Goal: Information Seeking & Learning: Get advice/opinions

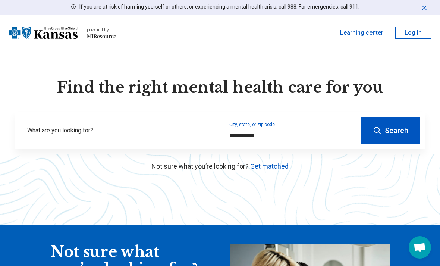
click at [146, 132] on label "What are you looking for?" at bounding box center [119, 130] width 184 height 9
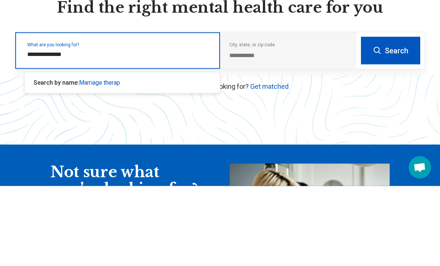
type input "**********"
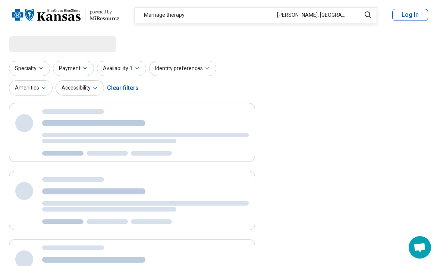
select select "***"
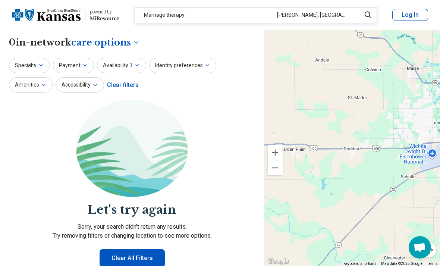
click at [207, 18] on div "Marriage therapy" at bounding box center [201, 14] width 133 height 15
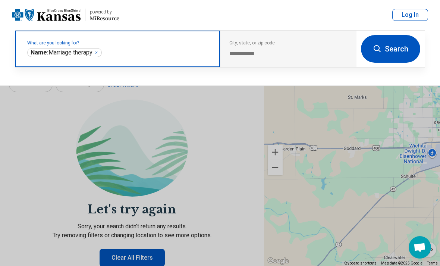
click at [96, 51] on icon "Remove" at bounding box center [96, 52] width 4 height 4
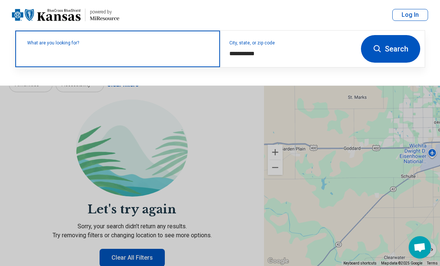
click at [165, 54] on input "text" at bounding box center [119, 52] width 184 height 9
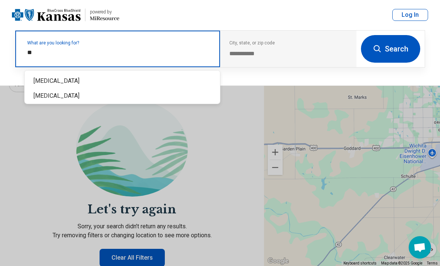
type input "***"
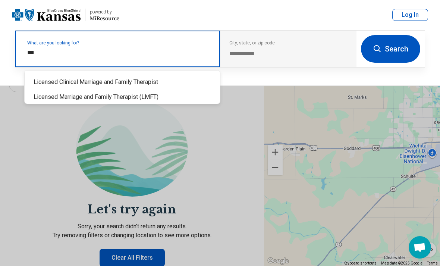
scroll to position [6, 0]
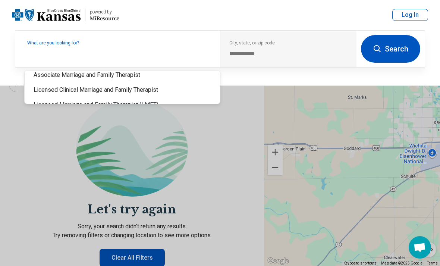
click at [152, 90] on button at bounding box center [220, 133] width 440 height 266
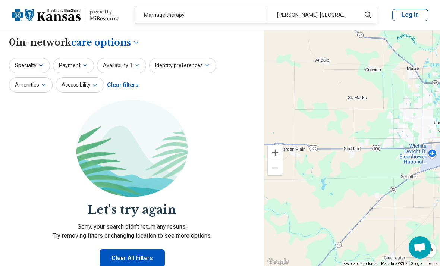
click at [338, 10] on div "Goddard, KS" at bounding box center [312, 14] width 88 height 15
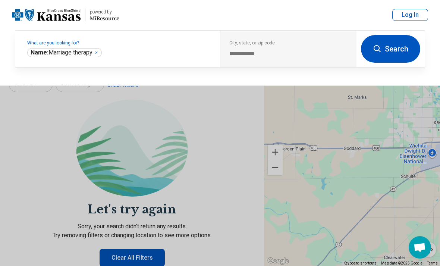
click at [389, 46] on button "Search" at bounding box center [390, 49] width 59 height 28
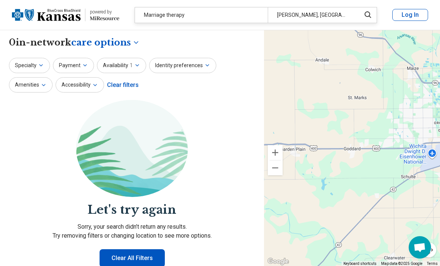
click at [285, 15] on div "Goddard, KS" at bounding box center [312, 14] width 88 height 15
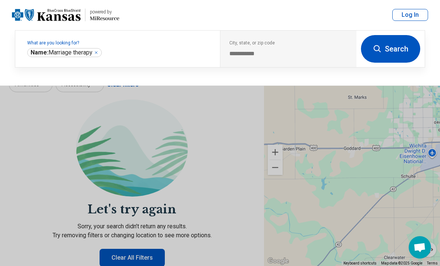
click at [309, 48] on div "**********" at bounding box center [288, 49] width 137 height 37
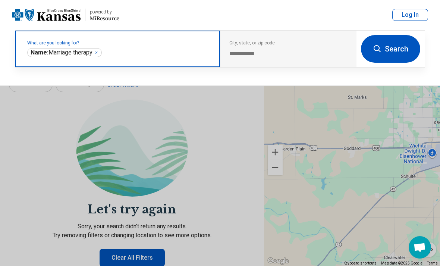
click at [174, 56] on input "text" at bounding box center [157, 52] width 108 height 9
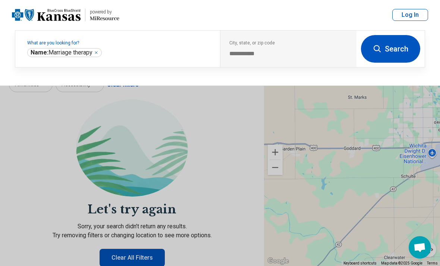
click at [283, 48] on div "**********" at bounding box center [288, 49] width 137 height 37
click at [241, 58] on div "**********" at bounding box center [288, 49] width 137 height 37
click at [67, 18] on img at bounding box center [46, 15] width 69 height 18
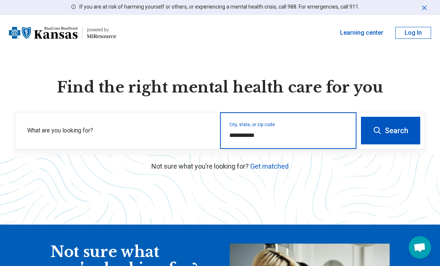
click at [250, 135] on input "**********" at bounding box center [288, 135] width 118 height 9
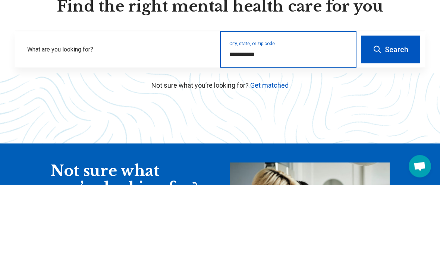
click at [391, 117] on button "Search" at bounding box center [390, 131] width 59 height 28
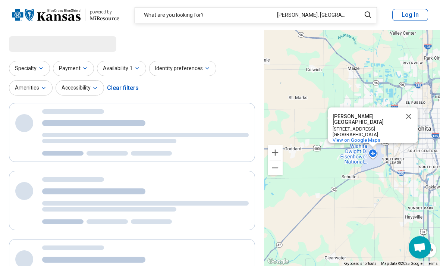
select select "***"
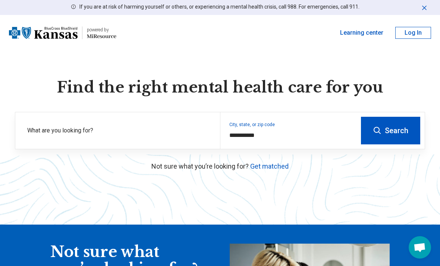
click at [273, 168] on link "Get matched" at bounding box center [269, 166] width 38 height 8
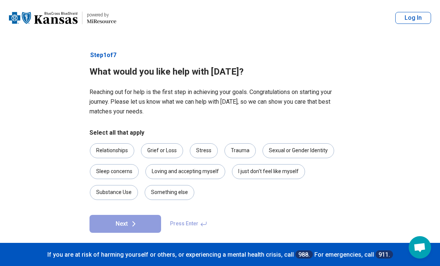
click at [126, 148] on div "Relationships" at bounding box center [112, 150] width 44 height 15
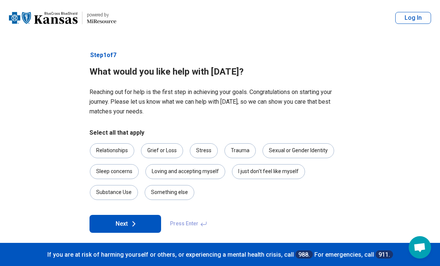
click at [144, 222] on button "Next" at bounding box center [126, 224] width 72 height 18
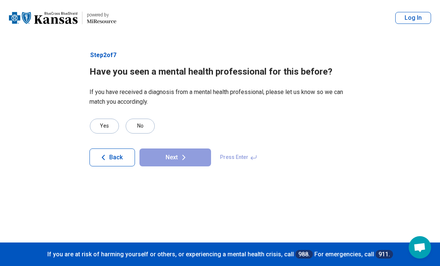
click at [144, 126] on div "No" at bounding box center [140, 126] width 29 height 15
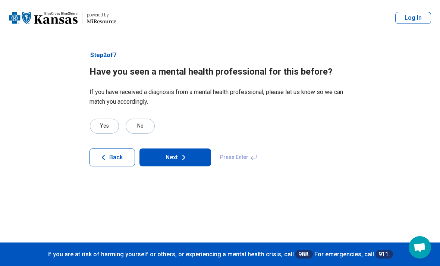
click at [181, 157] on icon at bounding box center [183, 157] width 9 height 9
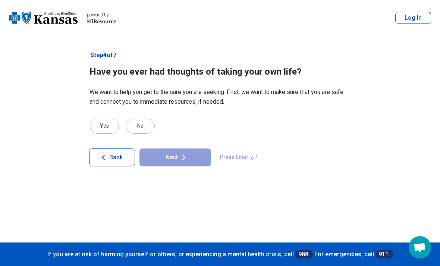
click at [145, 124] on div "No" at bounding box center [140, 126] width 29 height 15
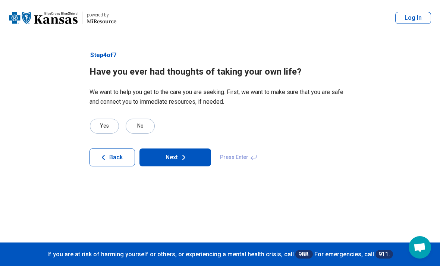
click at [185, 154] on icon at bounding box center [183, 157] width 9 height 9
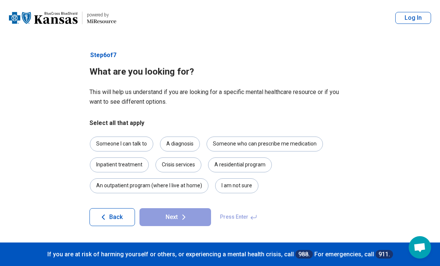
click at [139, 144] on div "Someone I can talk to" at bounding box center [121, 144] width 63 height 15
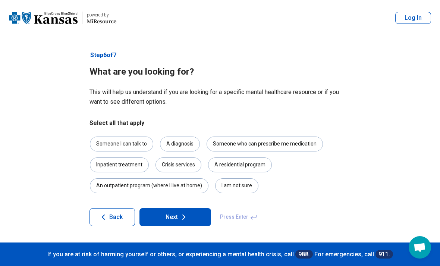
click at [183, 214] on icon at bounding box center [183, 217] width 9 height 9
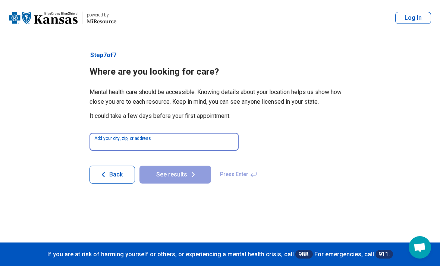
click at [159, 141] on input at bounding box center [164, 142] width 149 height 18
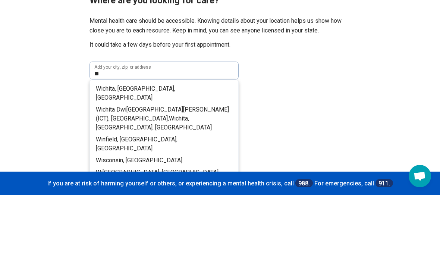
click at [132, 156] on span "chita, [GEOGRAPHIC_DATA], [GEOGRAPHIC_DATA]" at bounding box center [135, 164] width 79 height 16
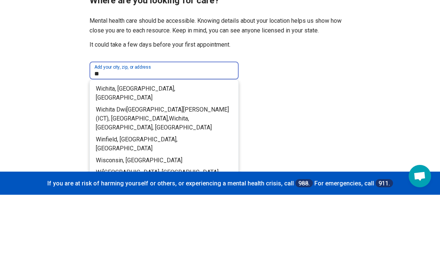
type input "**********"
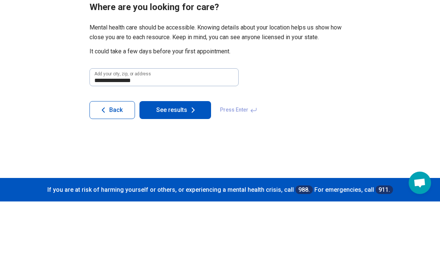
click at [200, 166] on button "See results" at bounding box center [176, 175] width 72 height 18
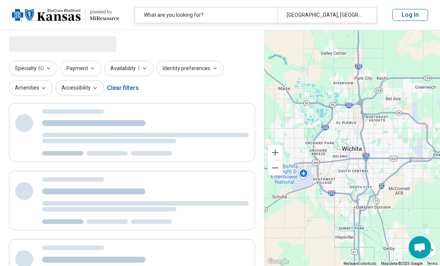
select select "***"
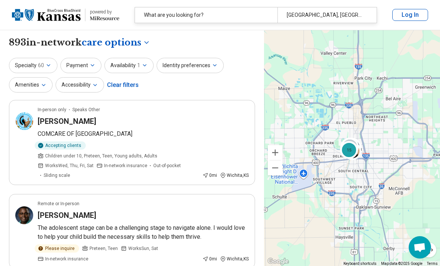
click at [79, 65] on button "Payment" at bounding box center [80, 65] width 41 height 15
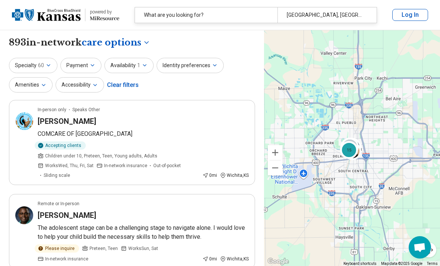
click at [41, 65] on span "60" at bounding box center [41, 66] width 6 height 8
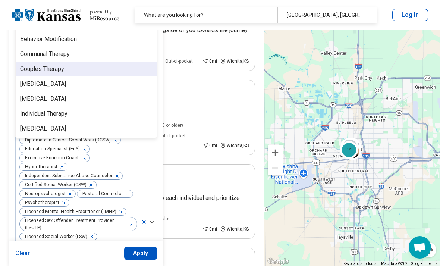
scroll to position [248, 0]
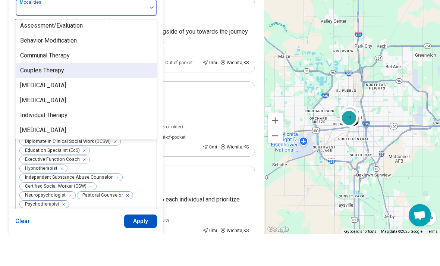
click at [63, 98] on div "Couples Therapy" at bounding box center [42, 102] width 44 height 9
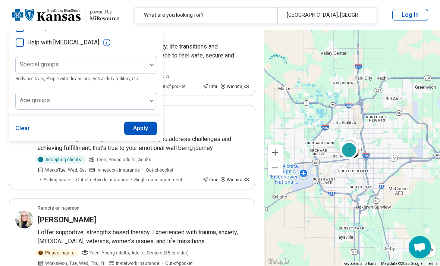
scroll to position [713, 0]
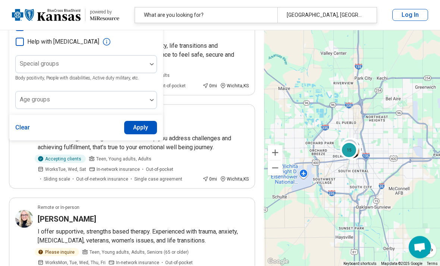
click at [149, 130] on button "Apply" at bounding box center [140, 127] width 33 height 13
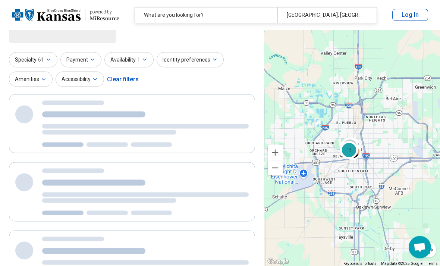
scroll to position [0, 0]
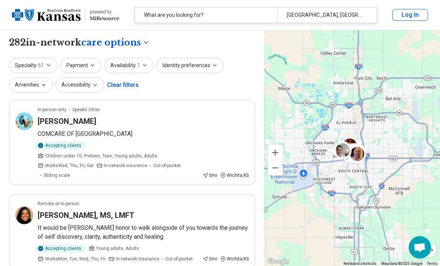
click at [194, 68] on button "Identity preferences" at bounding box center [190, 65] width 67 height 15
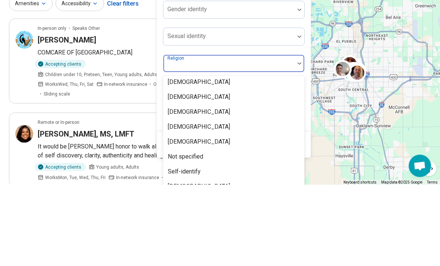
scroll to position [48, 0]
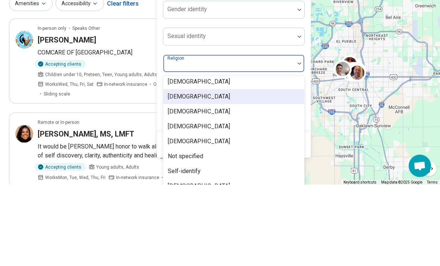
click at [200, 171] on div "[DEMOGRAPHIC_DATA]" at bounding box center [233, 178] width 141 height 15
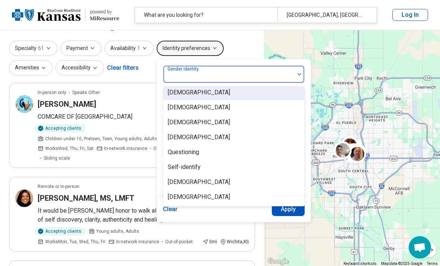
scroll to position [3, 0]
click at [258, 28] on header "powered by Miresource logo What are you looking for? [GEOGRAPHIC_DATA], [GEOGRA…" at bounding box center [220, 15] width 440 height 30
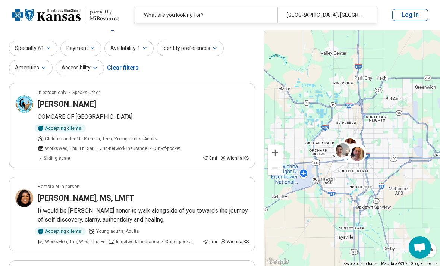
click at [212, 51] on button "Identity preferences" at bounding box center [190, 48] width 67 height 15
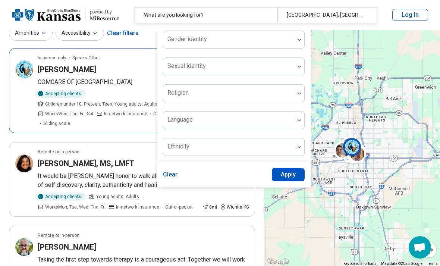
scroll to position [52, 0]
click at [143, 54] on div "In-person only Speaks Other" at bounding box center [143, 57] width 211 height 7
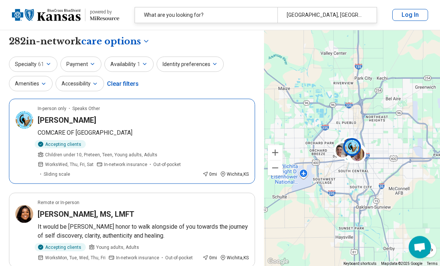
scroll to position [0, 0]
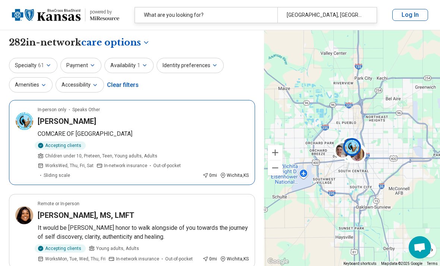
click at [212, 66] on icon "button" at bounding box center [215, 65] width 6 height 6
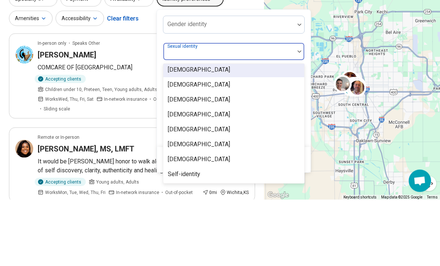
scroll to position [3, 0]
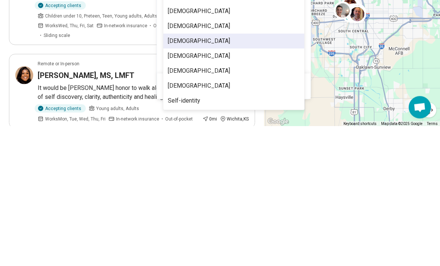
click at [192, 177] on div "[DEMOGRAPHIC_DATA]" at bounding box center [199, 181] width 62 height 9
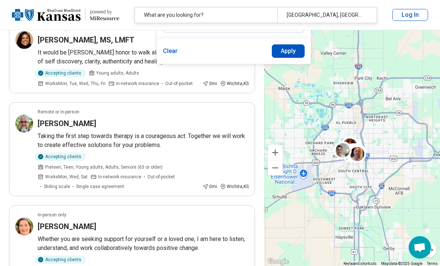
scroll to position [175, 0]
click at [288, 52] on button "Apply" at bounding box center [288, 51] width 33 height 13
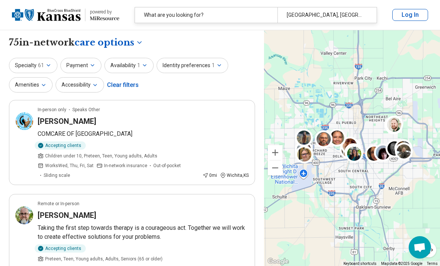
click at [92, 65] on icon "button" at bounding box center [92, 65] width 3 height 1
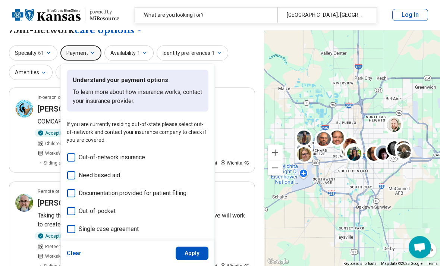
scroll to position [12, 0]
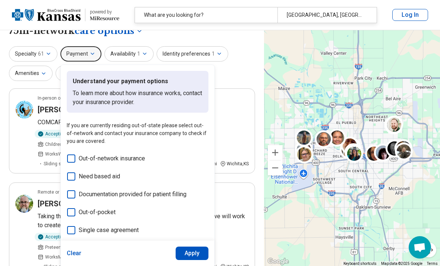
click at [27, 72] on button "Amenities" at bounding box center [31, 73] width 44 height 15
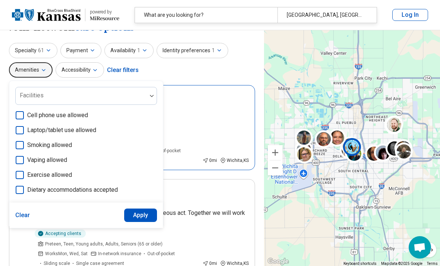
scroll to position [0, 0]
